Goal: Transaction & Acquisition: Download file/media

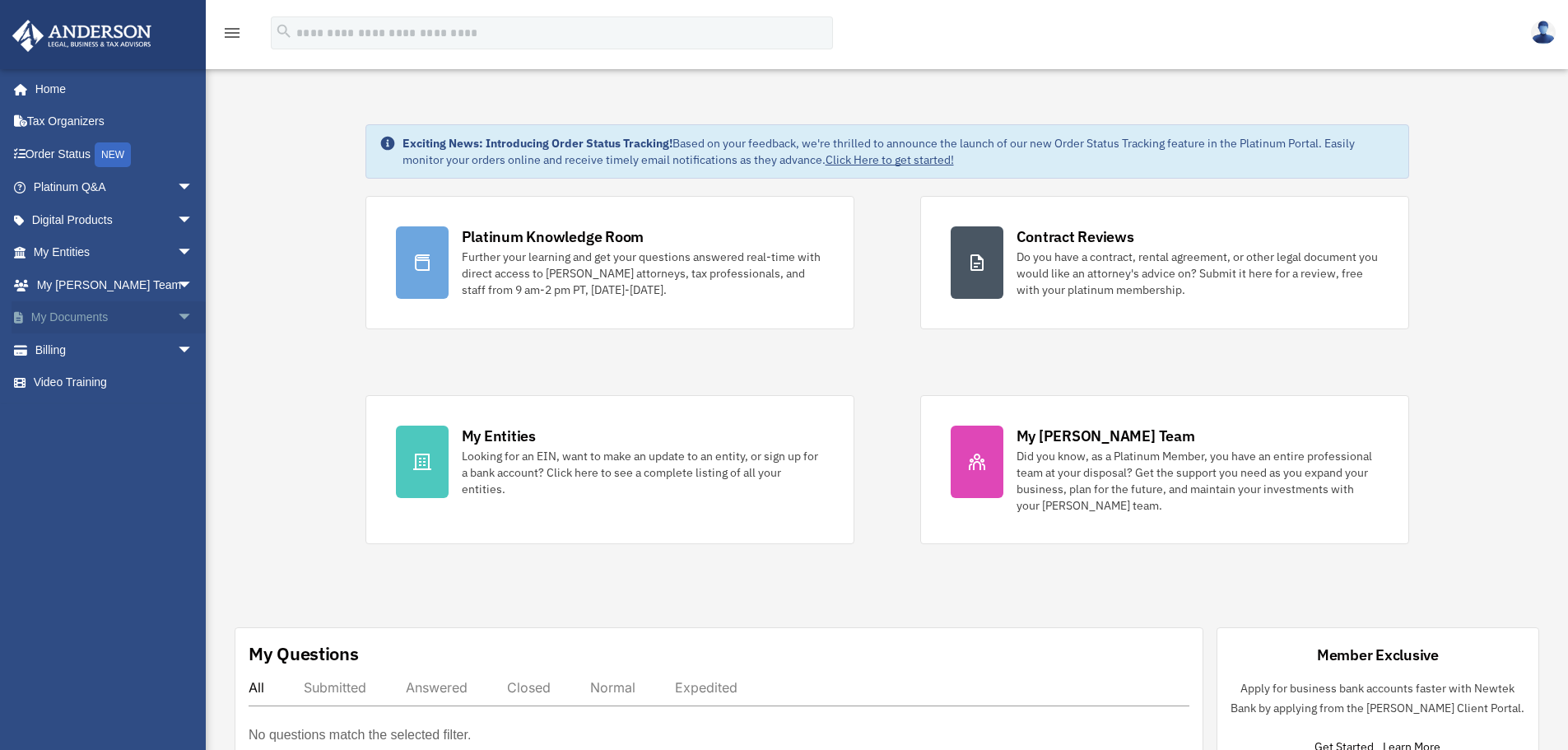
click at [177, 316] on span "arrow_drop_down" at bounding box center [193, 318] width 33 height 34
click at [77, 350] on link "Box" at bounding box center [121, 349] width 195 height 33
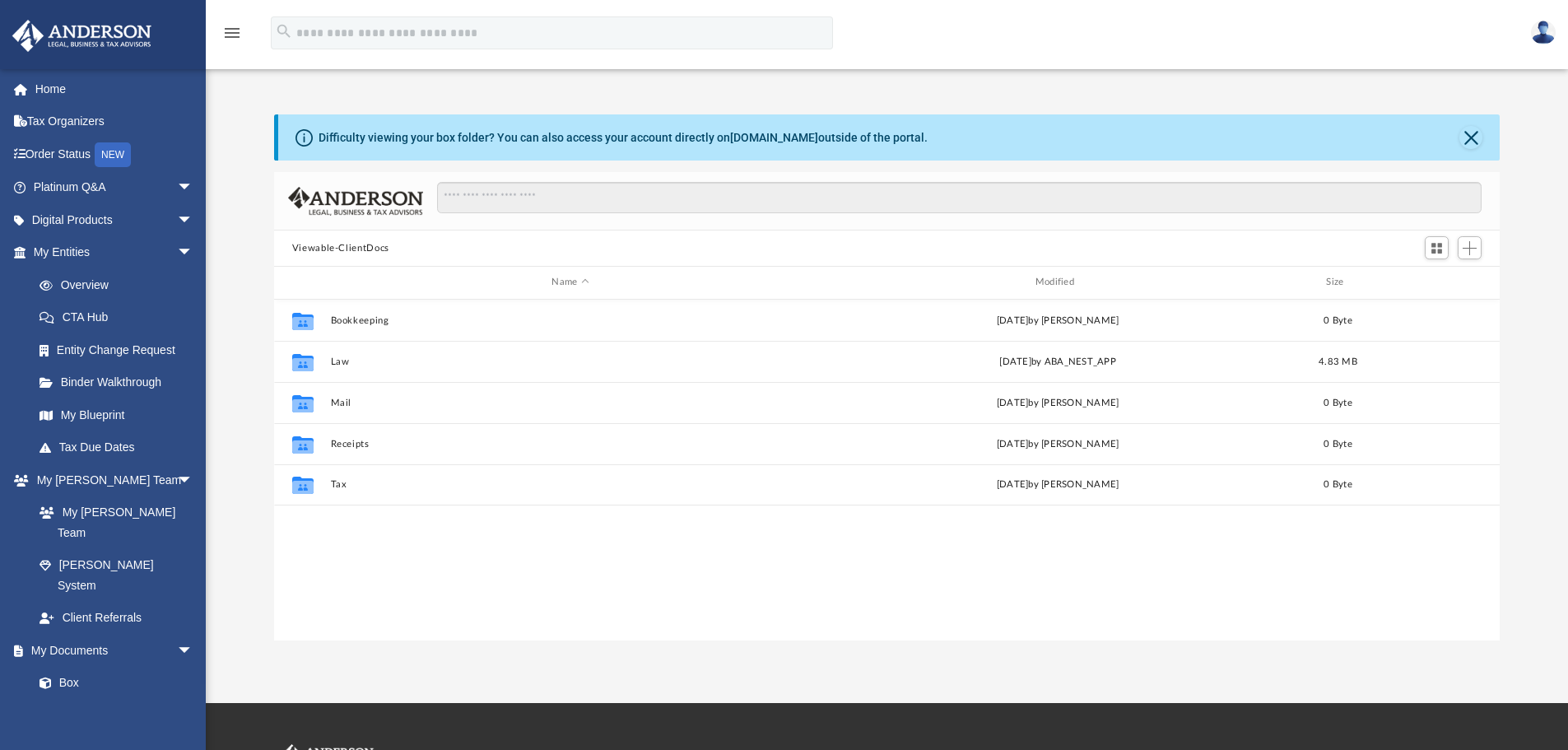
scroll to position [362, 1214]
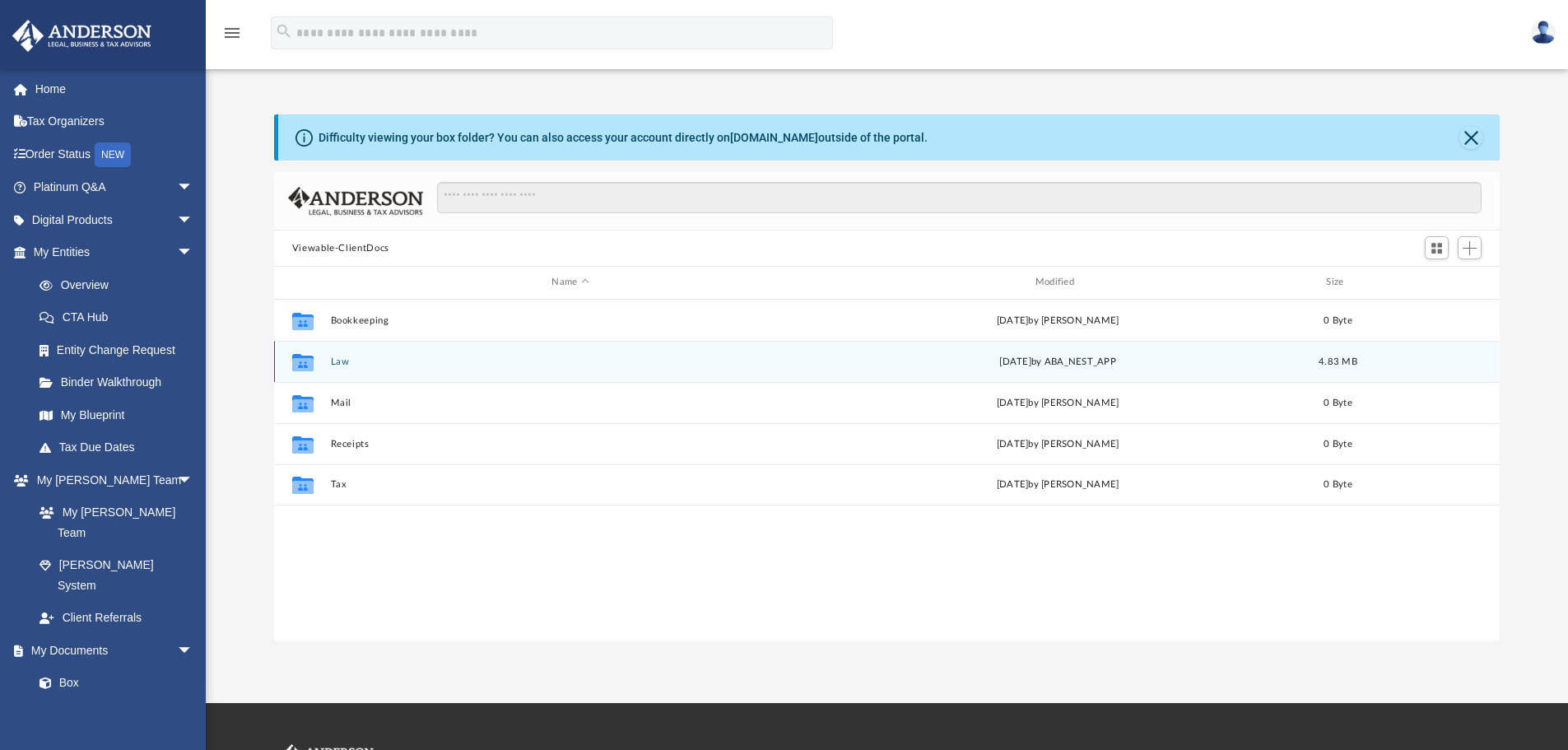
click at [330, 359] on button "Law" at bounding box center [570, 361] width 480 height 10
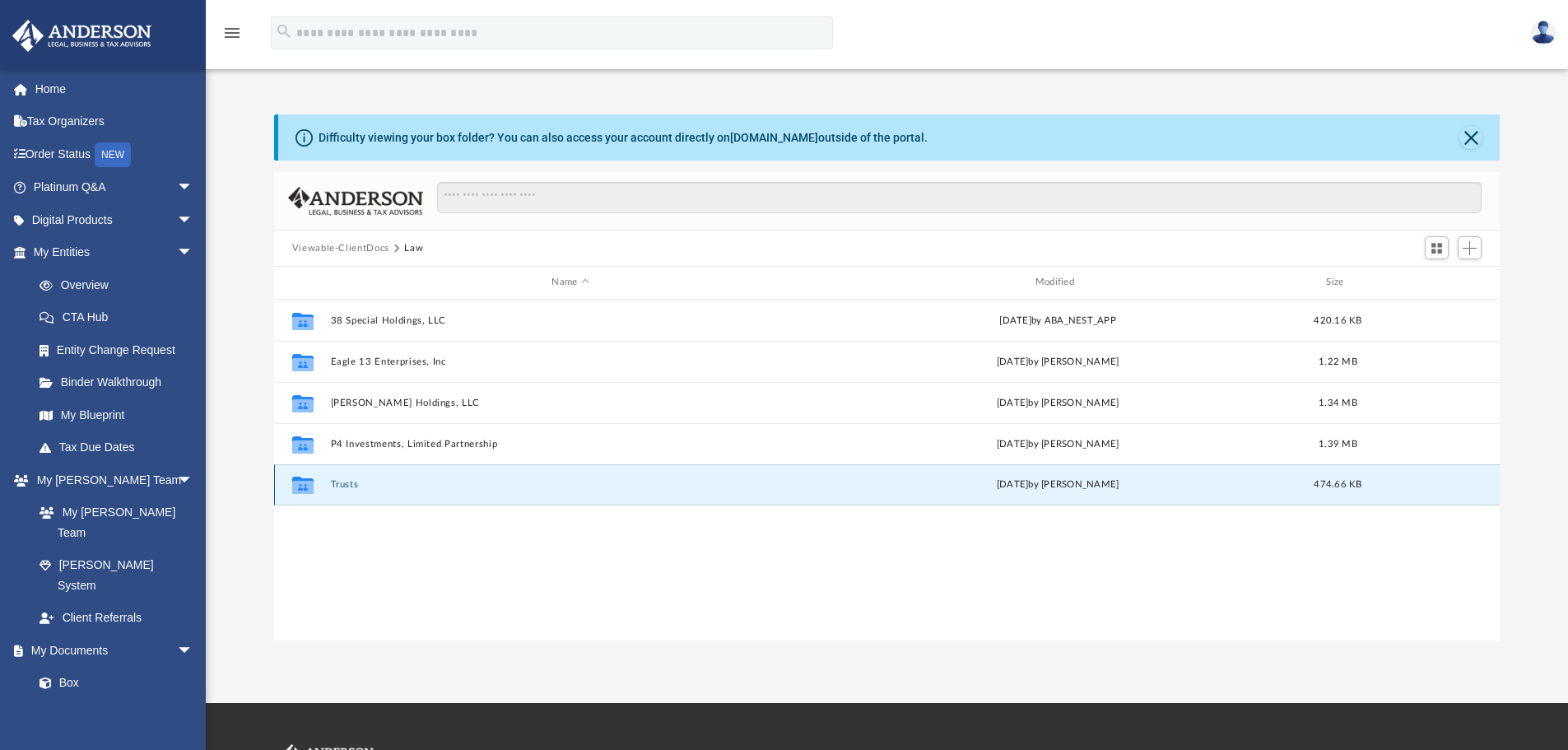
click at [338, 483] on button "Trusts" at bounding box center [570, 484] width 480 height 10
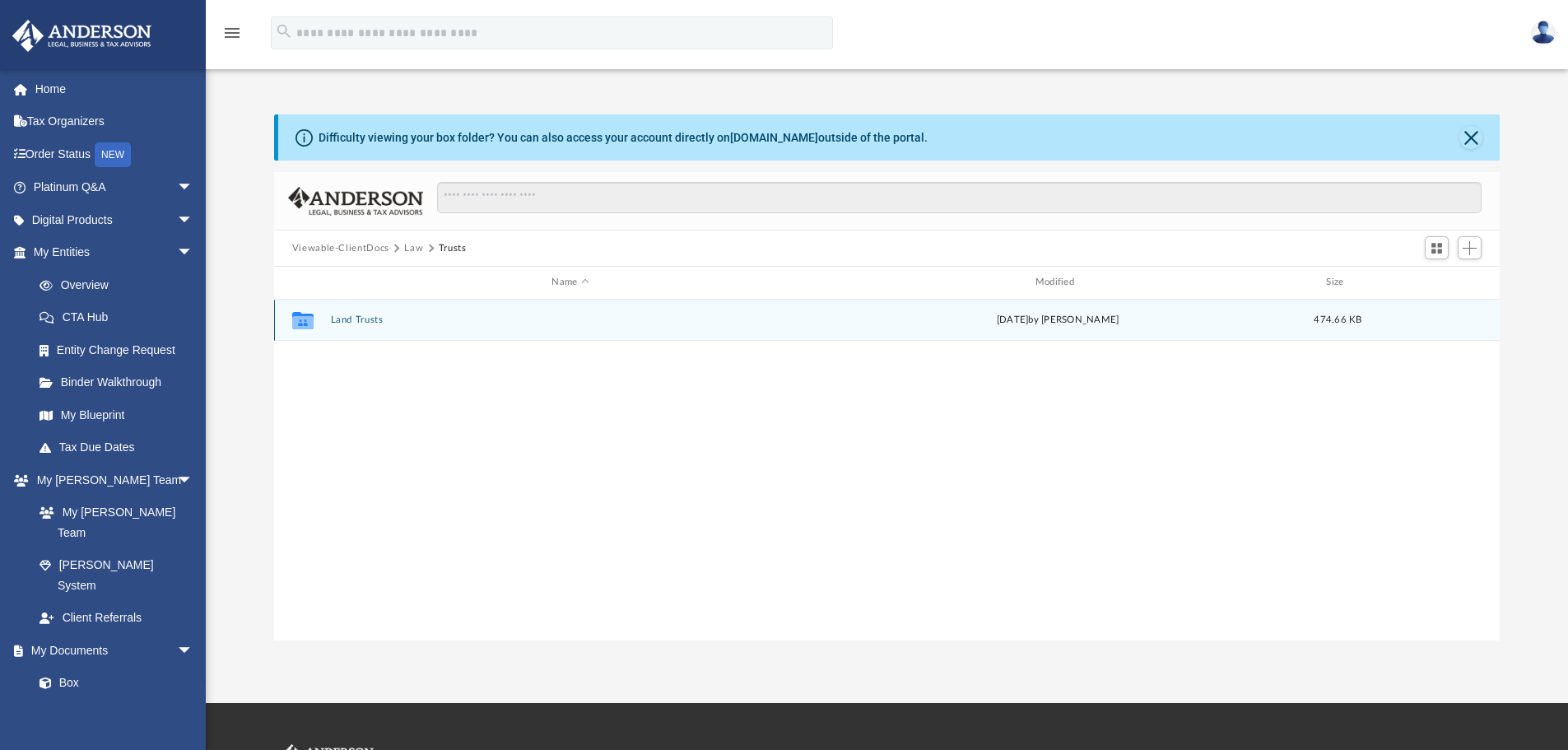
click at [346, 318] on button "Land Trusts" at bounding box center [570, 319] width 480 height 10
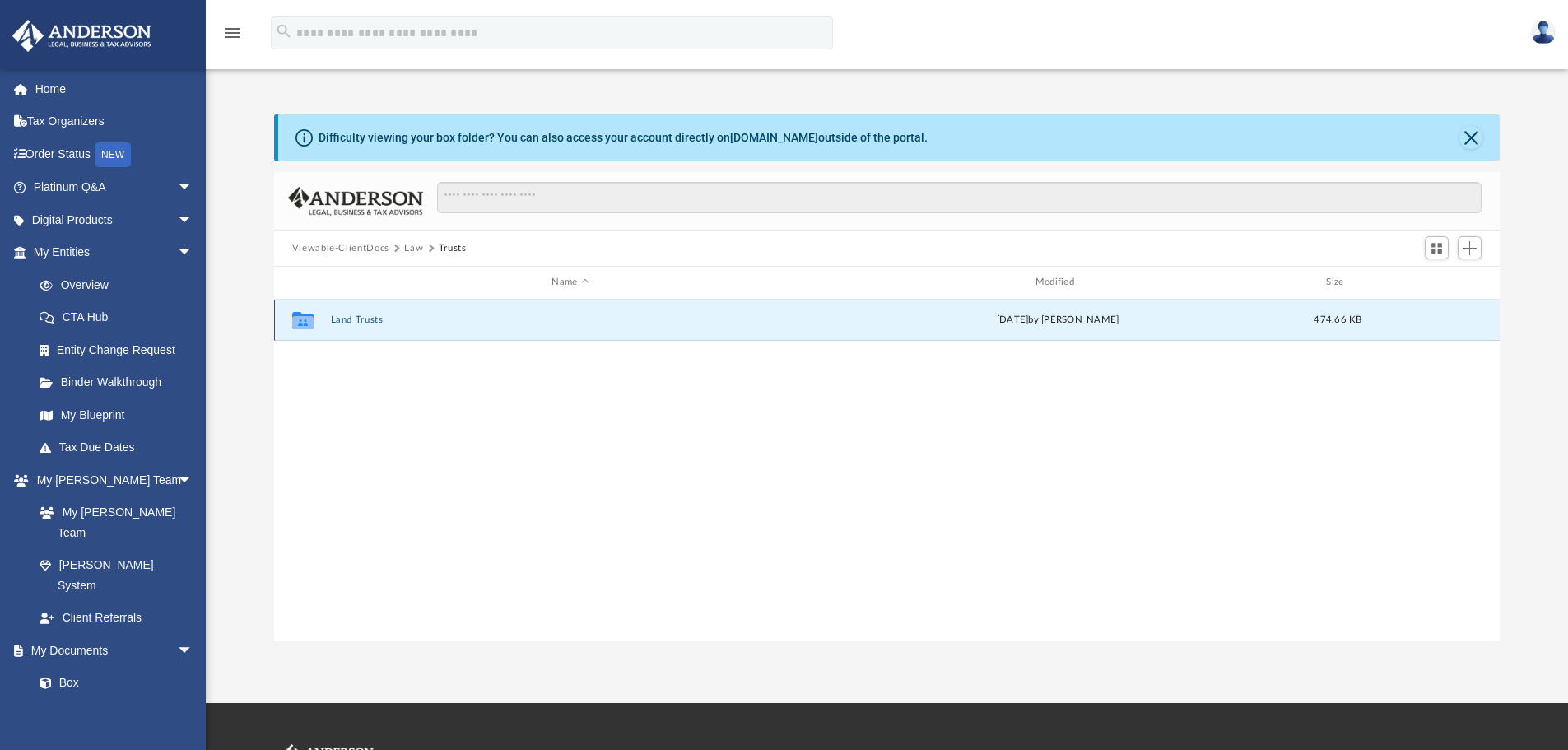
click at [346, 318] on button "Land Trusts" at bounding box center [570, 319] width 480 height 10
click at [434, 316] on button "Land Trust - Blue Bailey Trust" at bounding box center [570, 320] width 480 height 10
click at [401, 319] on button "Blue Bailey Trust.pdf" at bounding box center [570, 319] width 480 height 10
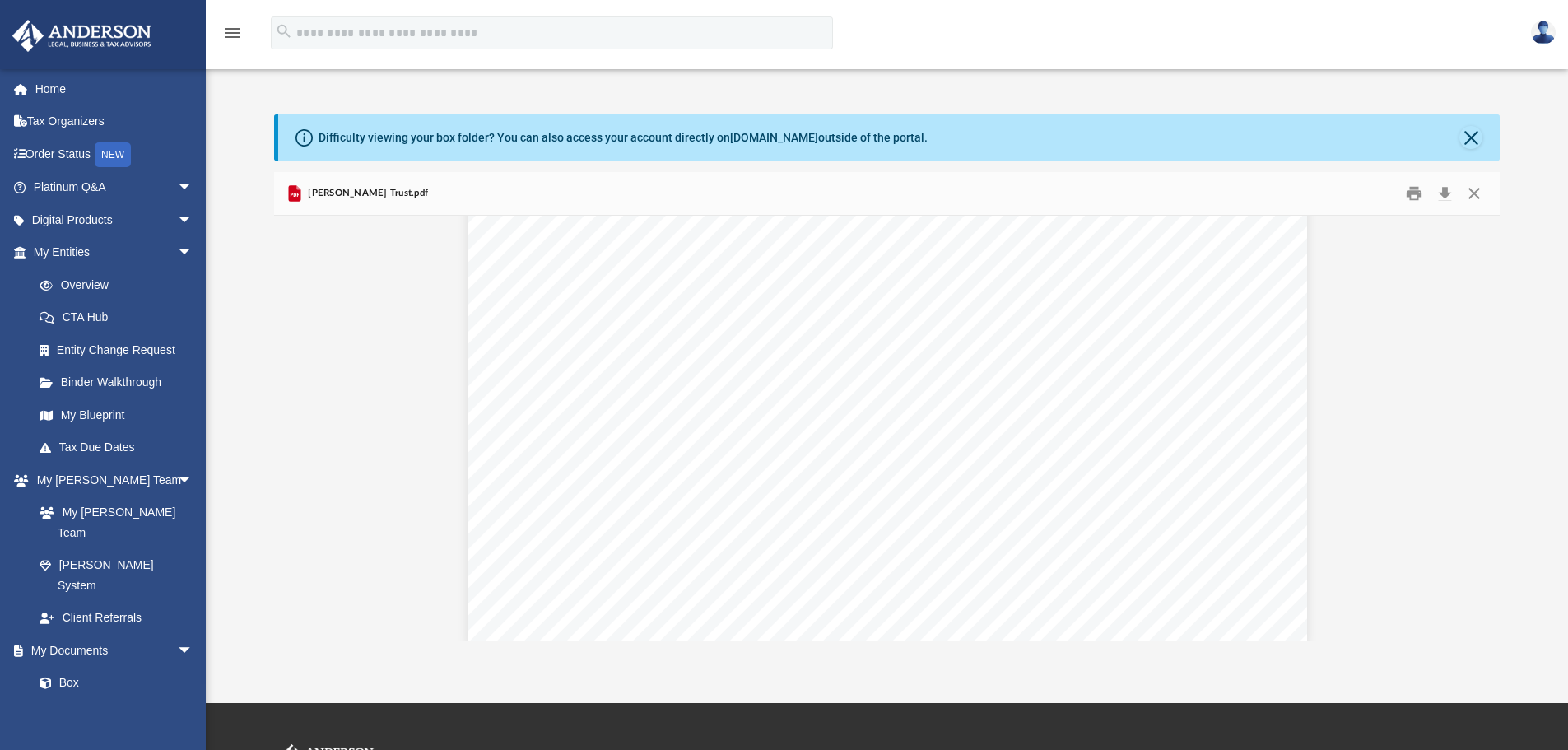
scroll to position [1728, 0]
click at [1470, 134] on button "Close" at bounding box center [1470, 137] width 23 height 23
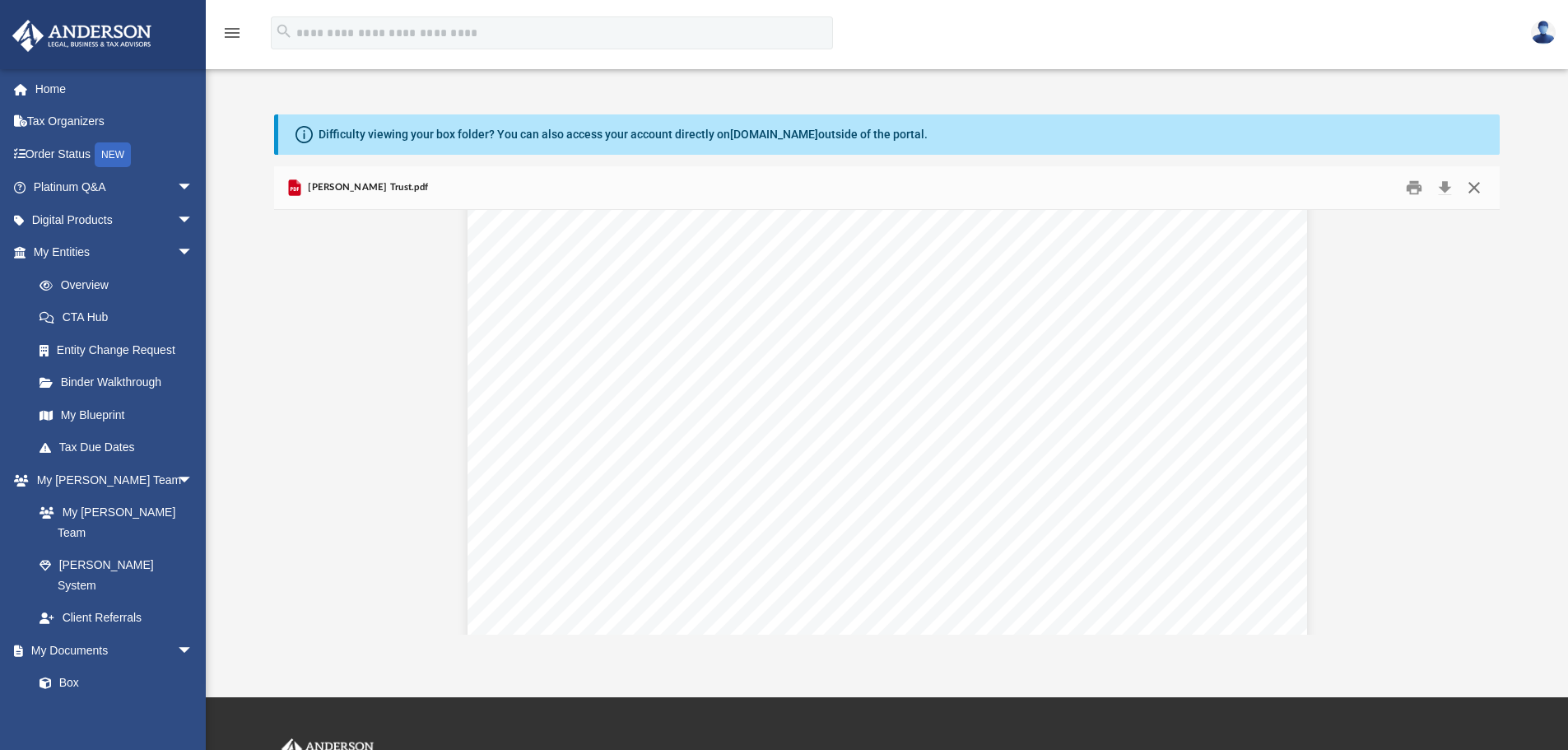
click at [1477, 195] on button "Close" at bounding box center [1474, 188] width 30 height 25
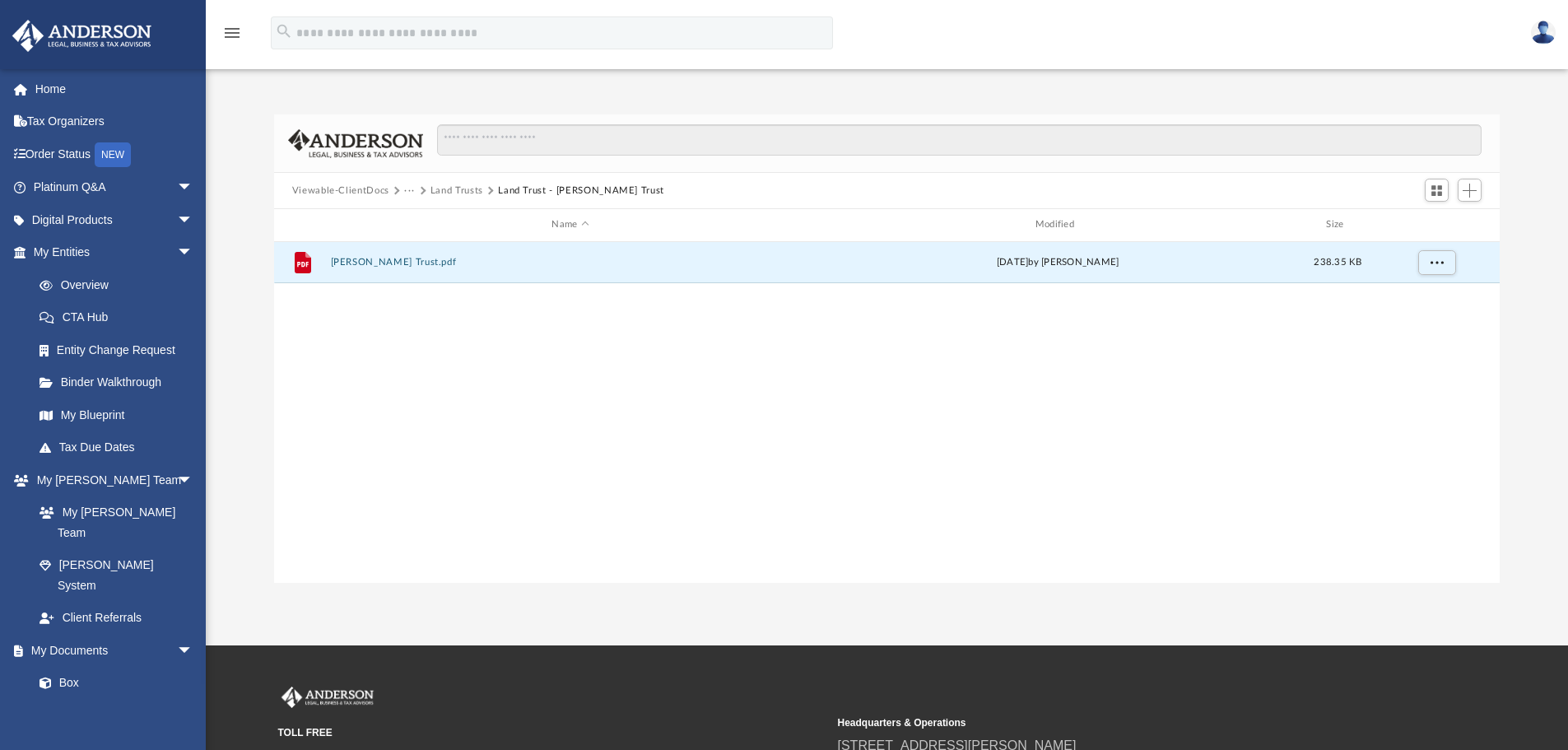
click at [375, 189] on button "Viewable-ClientDocs" at bounding box center [341, 191] width 98 height 15
